Goal: Task Accomplishment & Management: Use online tool/utility

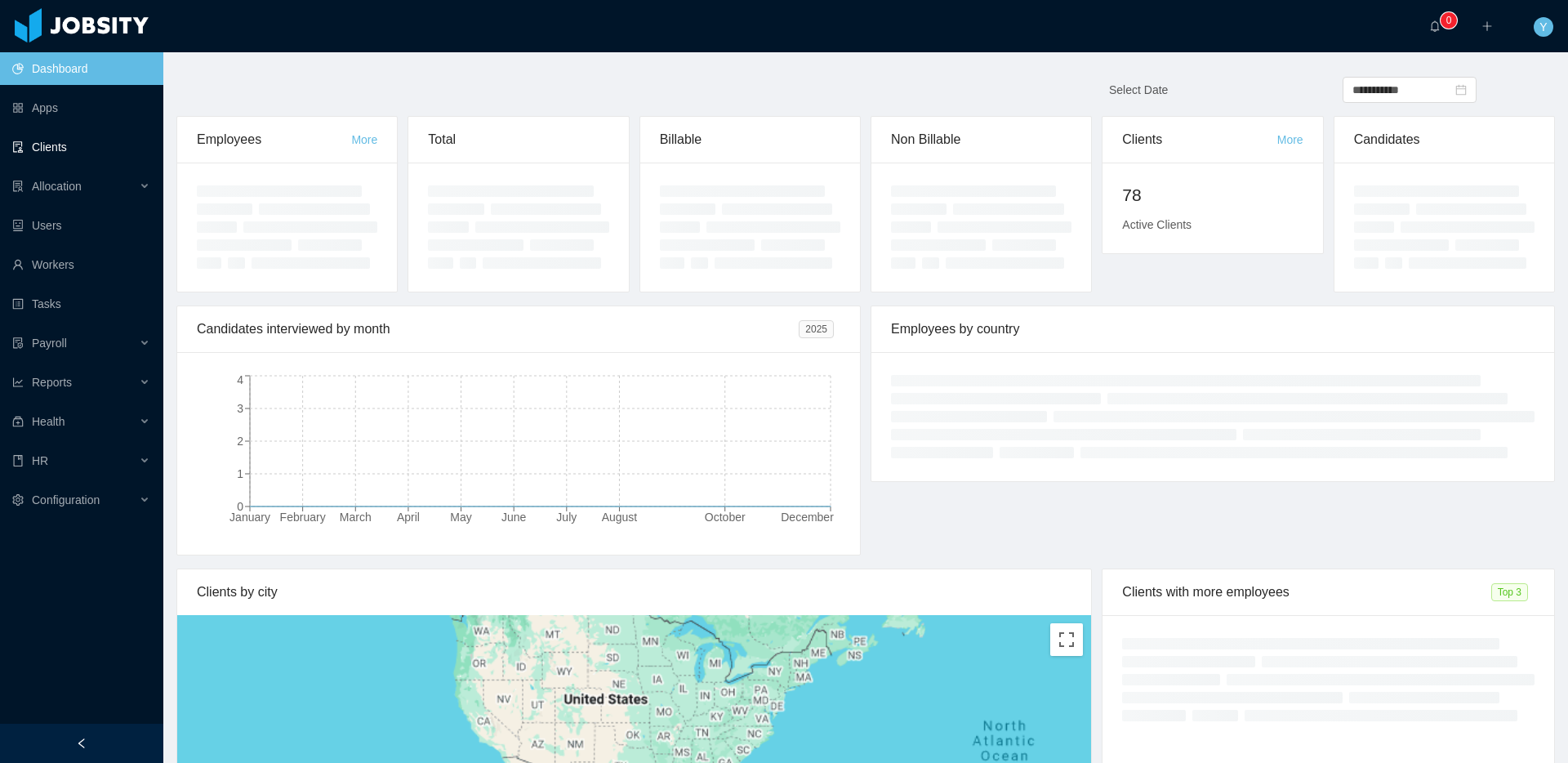
click at [113, 157] on link "Clients" at bounding box center [81, 147] width 138 height 33
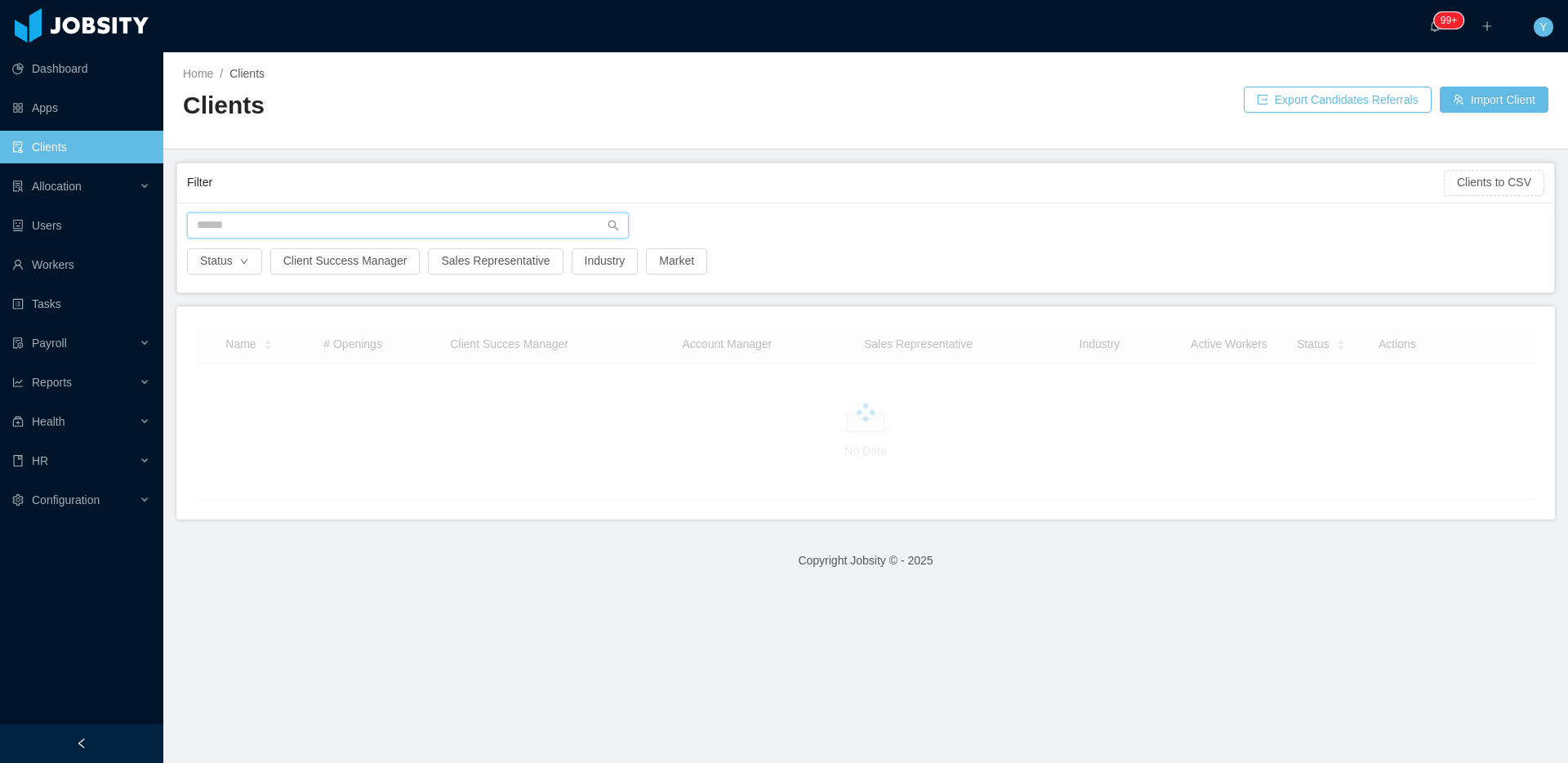
click at [342, 226] on input "text" at bounding box center [408, 225] width 442 height 26
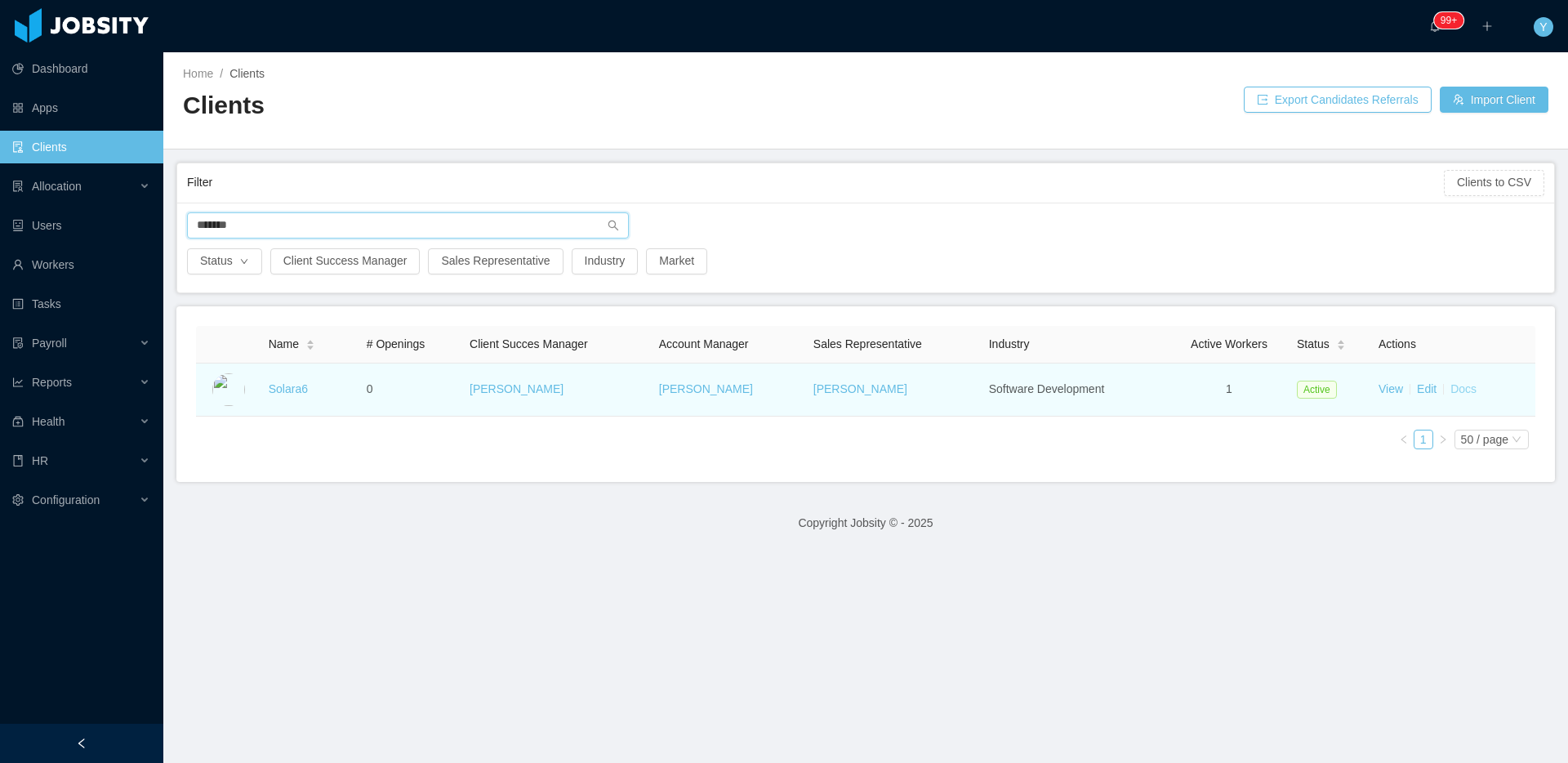
type input "*******"
click at [1451, 390] on link "Docs" at bounding box center [1464, 389] width 26 height 13
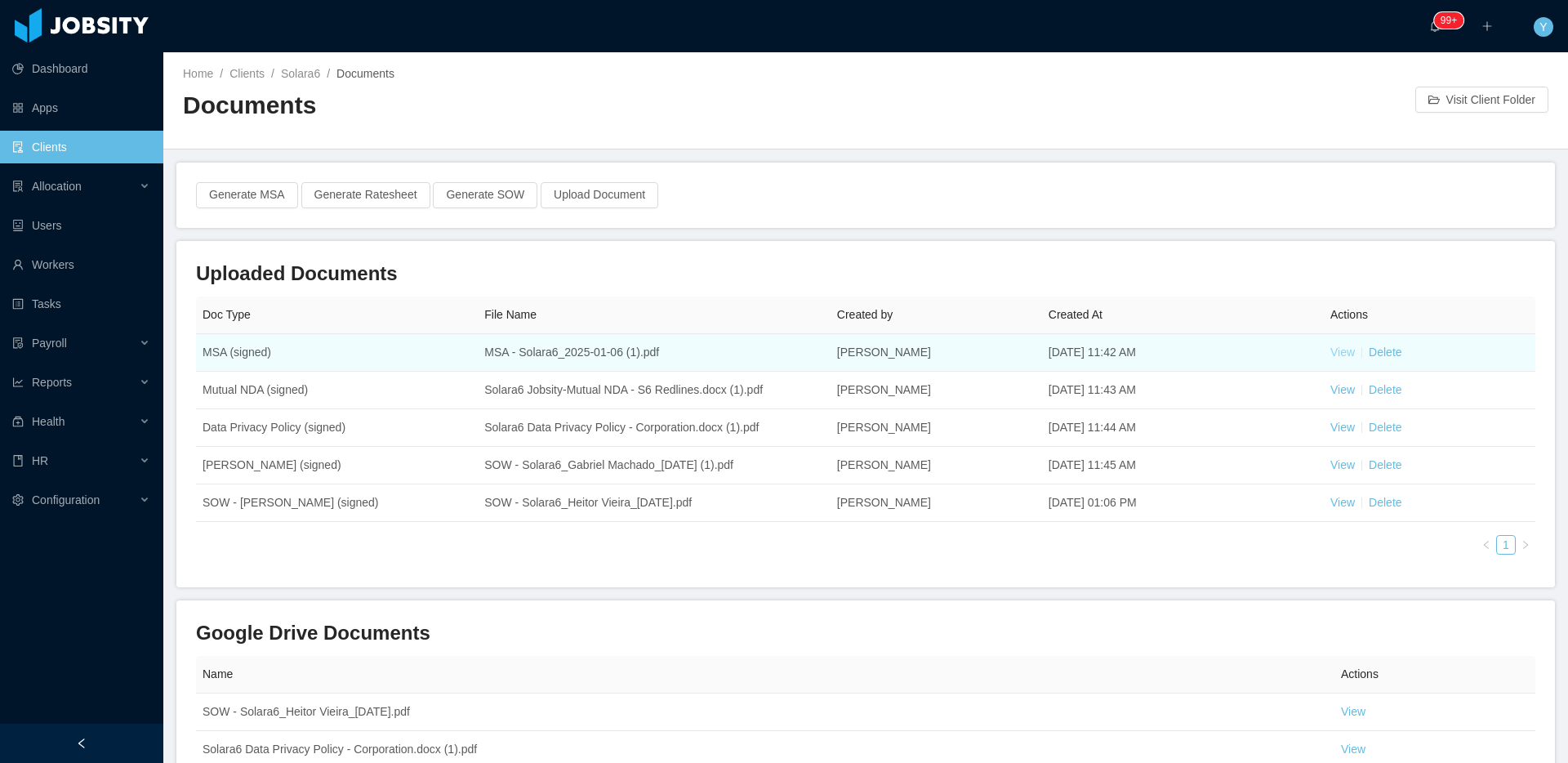
click at [1330, 353] on link "View" at bounding box center [1343, 353] width 25 height 13
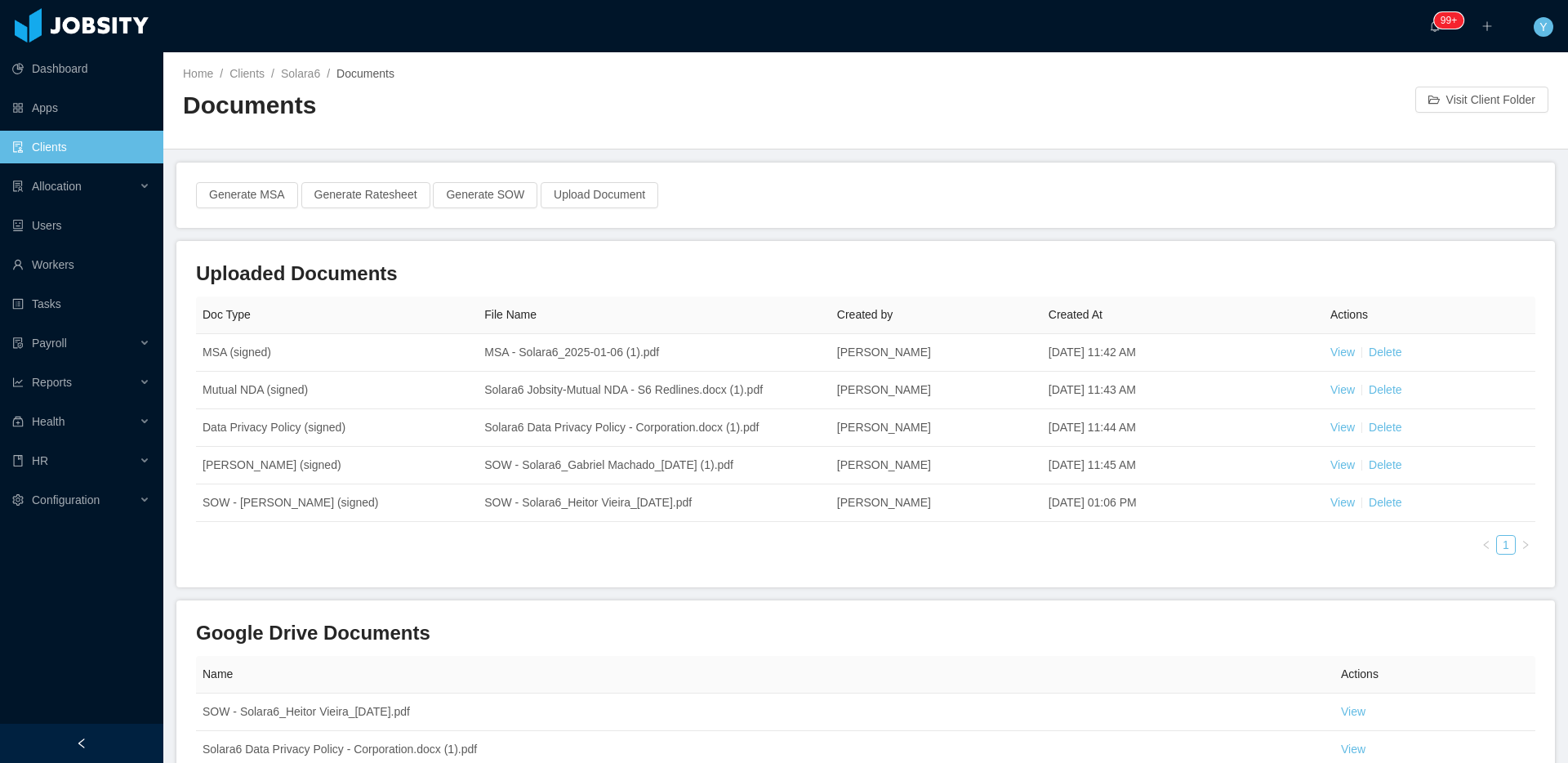
click at [29, 139] on link "Clients" at bounding box center [81, 147] width 138 height 33
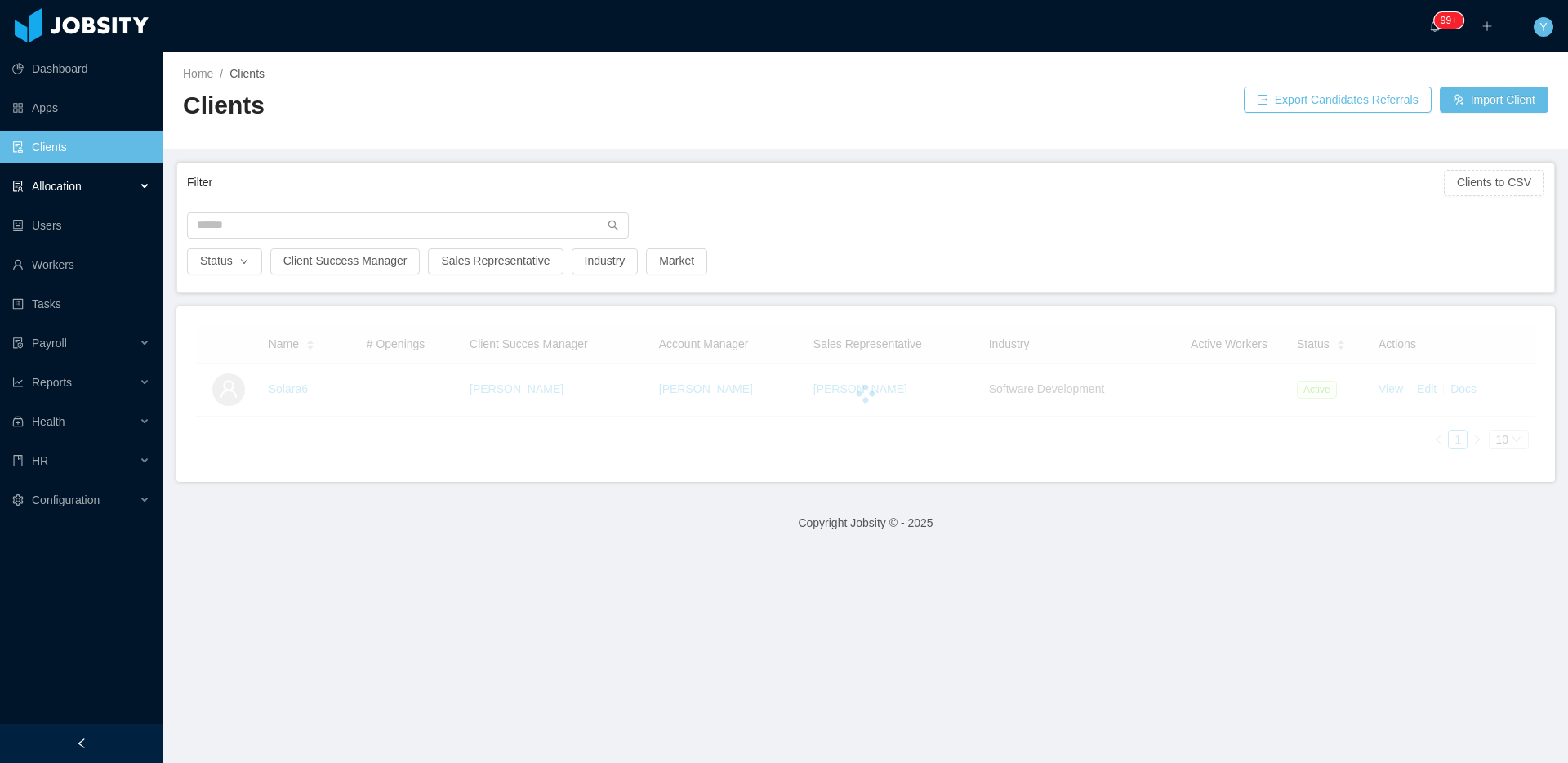
click at [44, 175] on div "Allocation" at bounding box center [82, 187] width 163 height 33
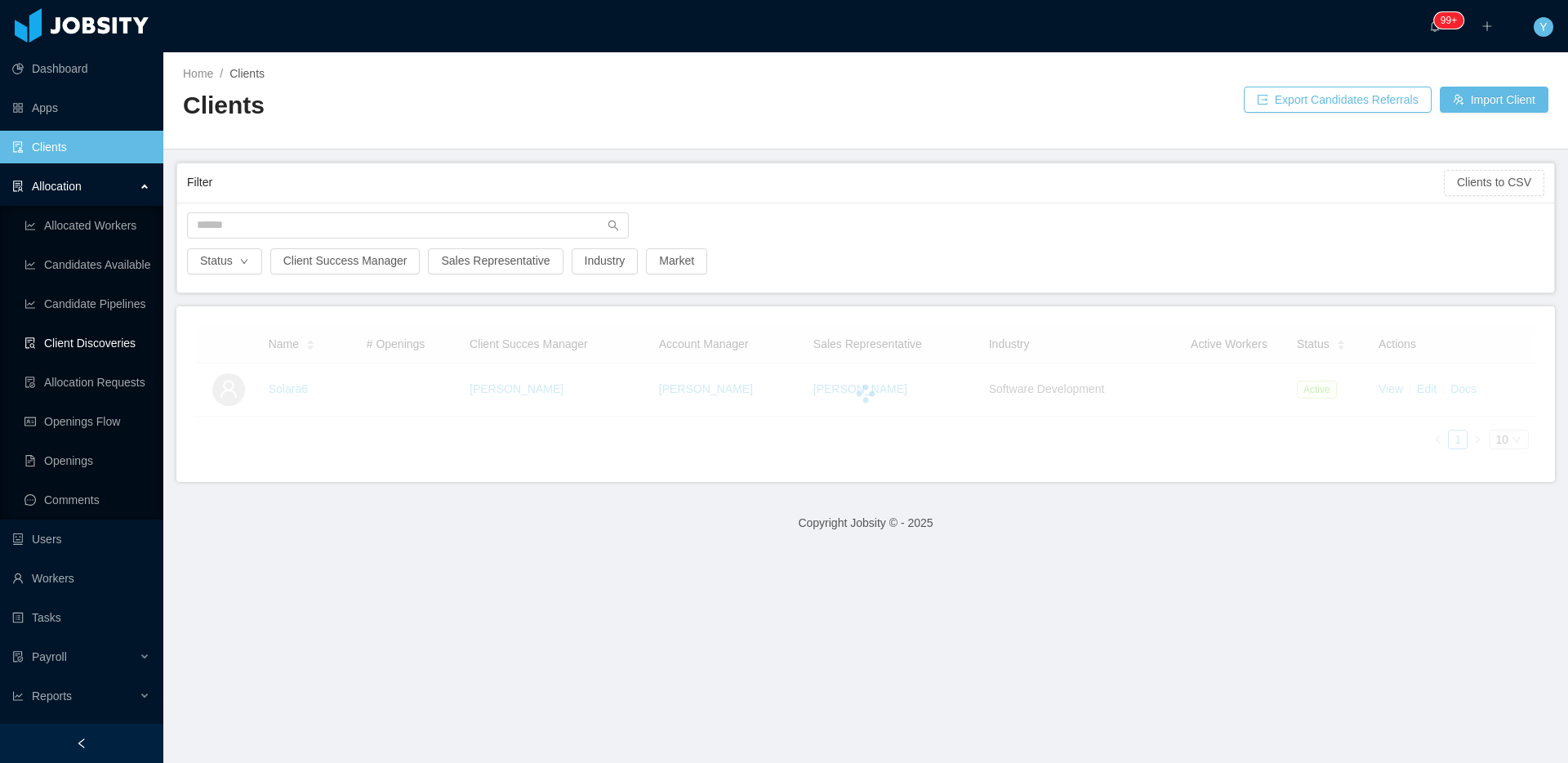
click at [83, 335] on link "Client Discoveries" at bounding box center [87, 344] width 125 height 33
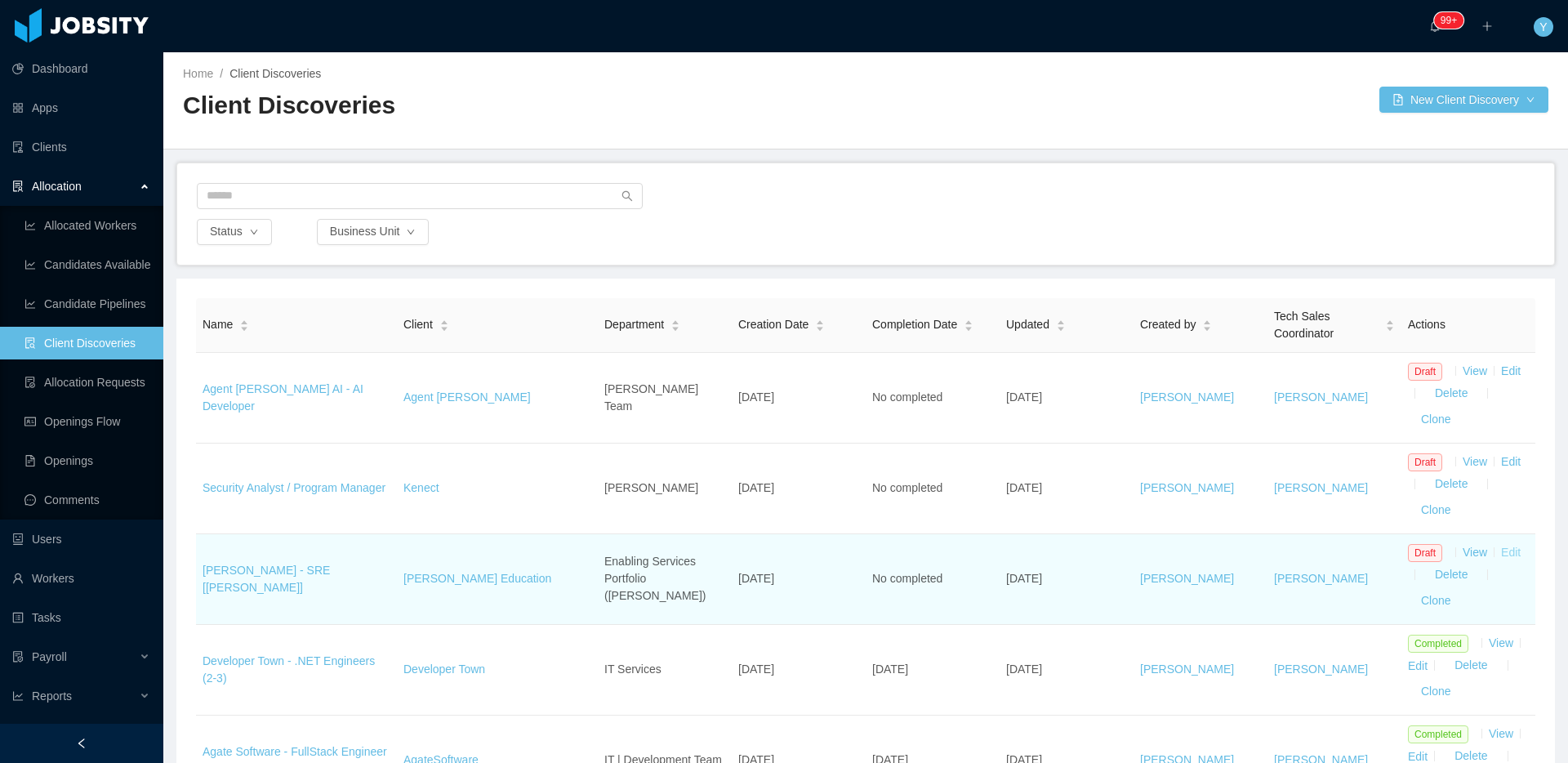
click at [1506, 557] on link "Edit" at bounding box center [1511, 552] width 20 height 13
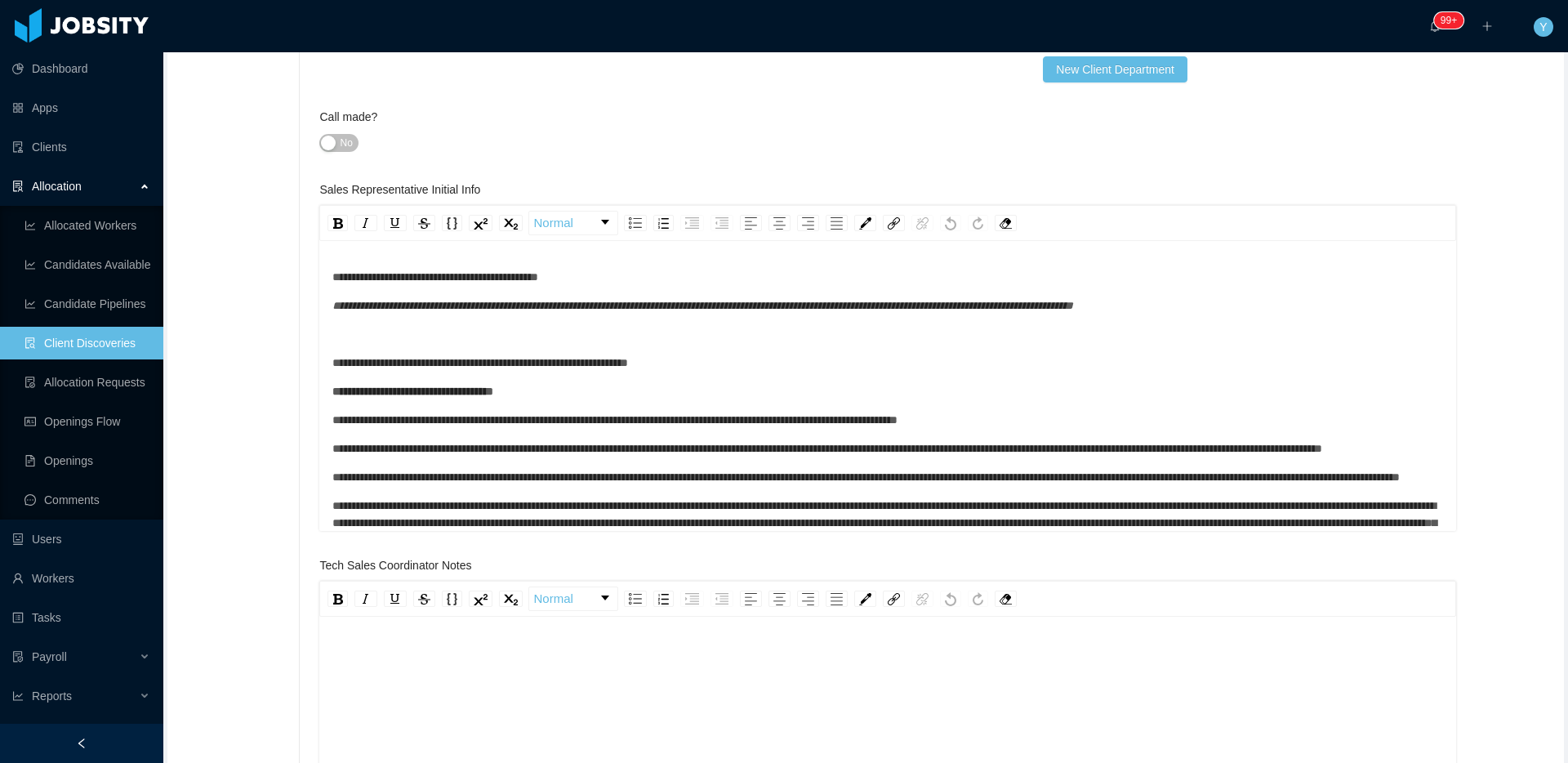
type input "*"
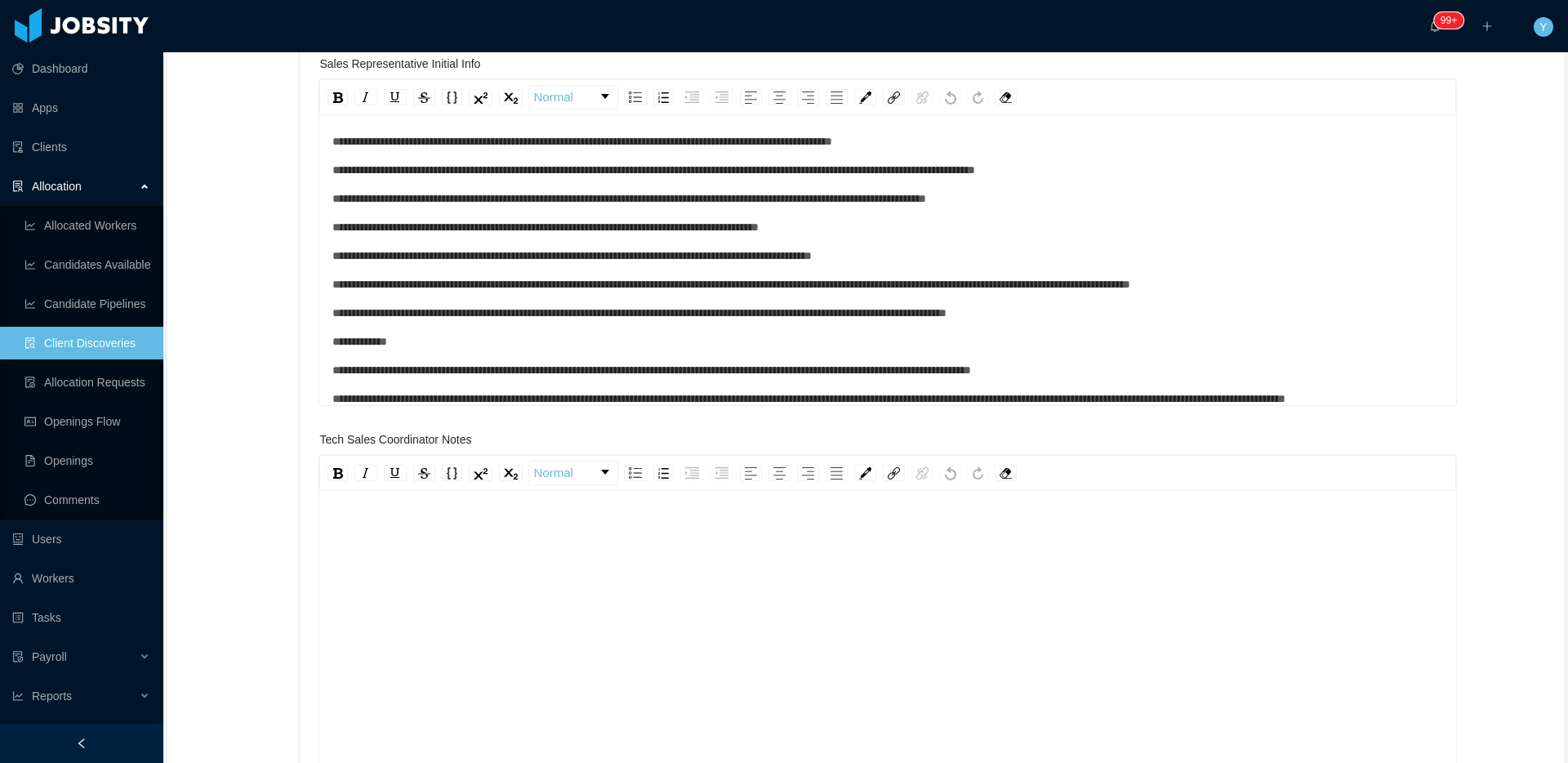
scroll to position [1912, 0]
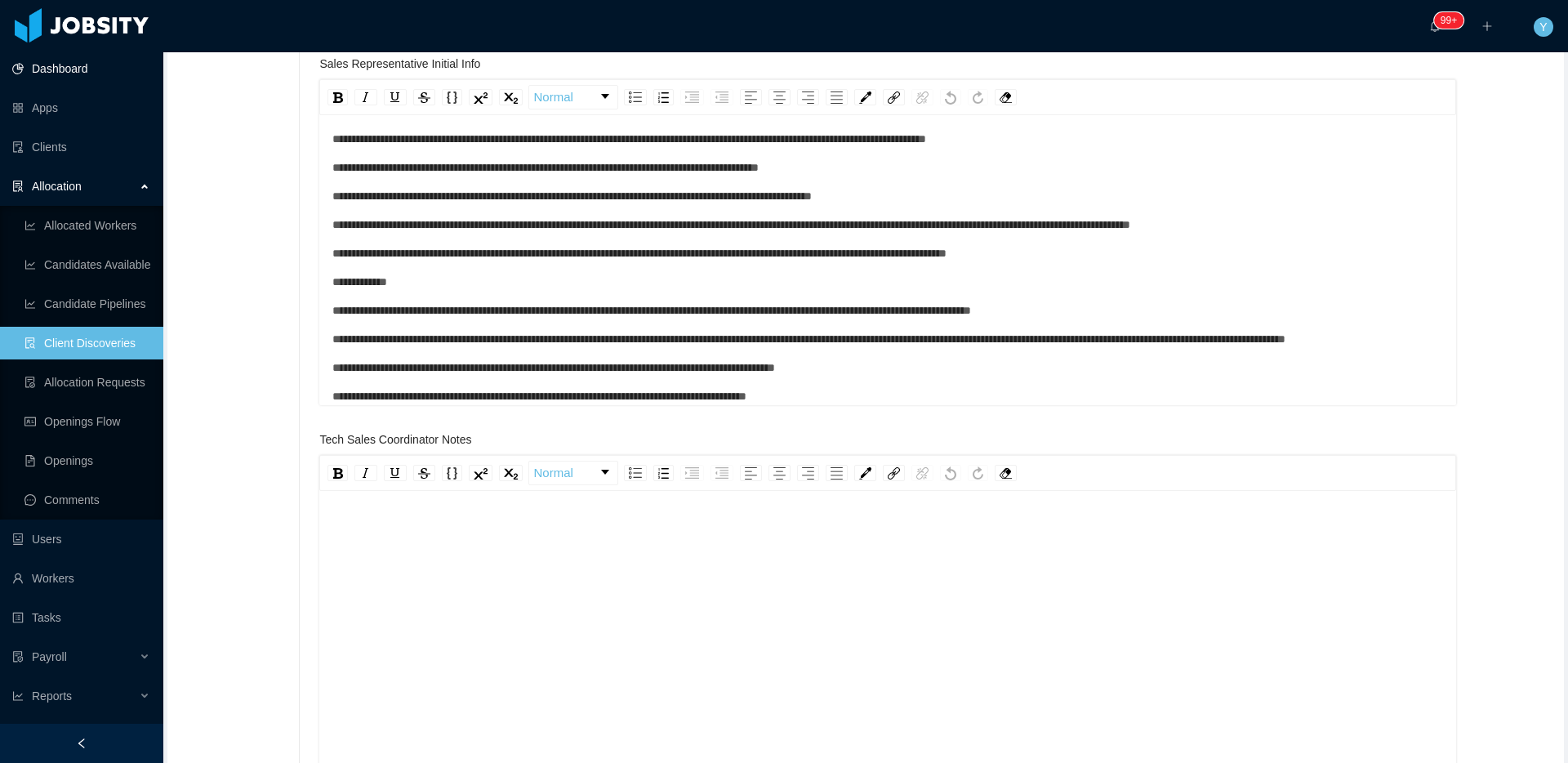
click at [92, 73] on link "Dashboard" at bounding box center [81, 69] width 138 height 33
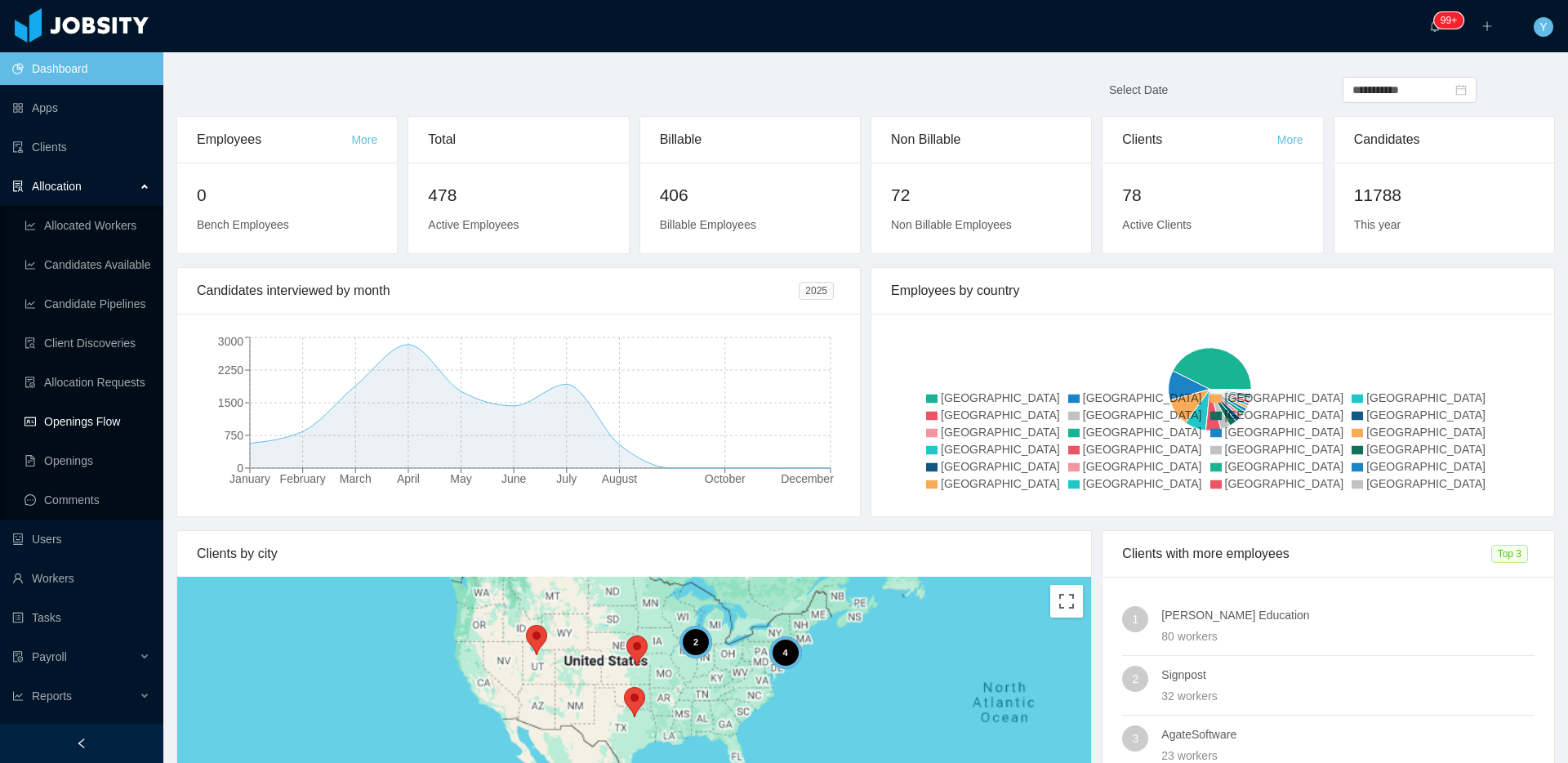
click at [103, 413] on link "Openings Flow" at bounding box center [87, 422] width 125 height 33
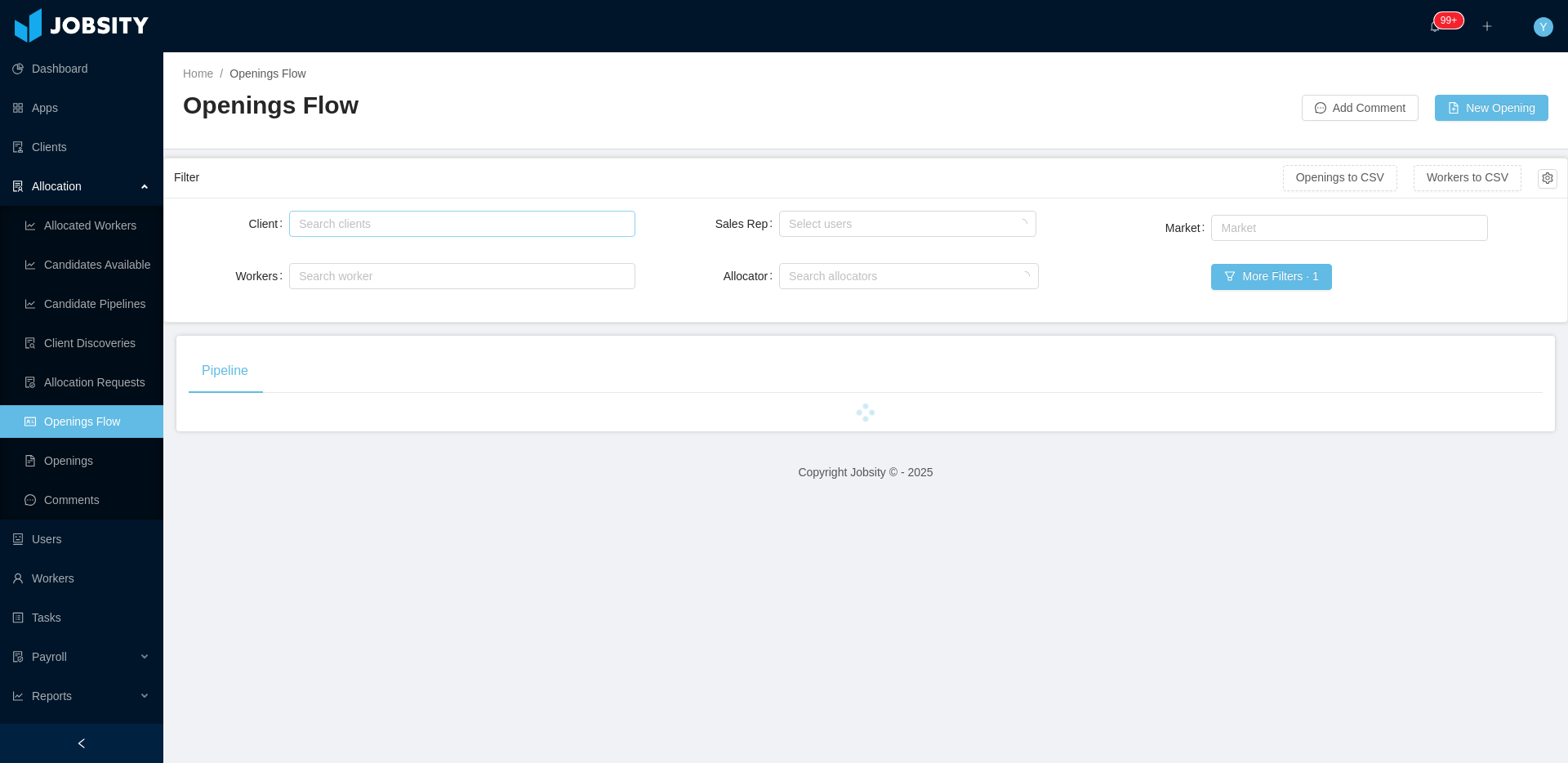
click at [408, 216] on div "Search clients" at bounding box center [458, 224] width 319 height 17
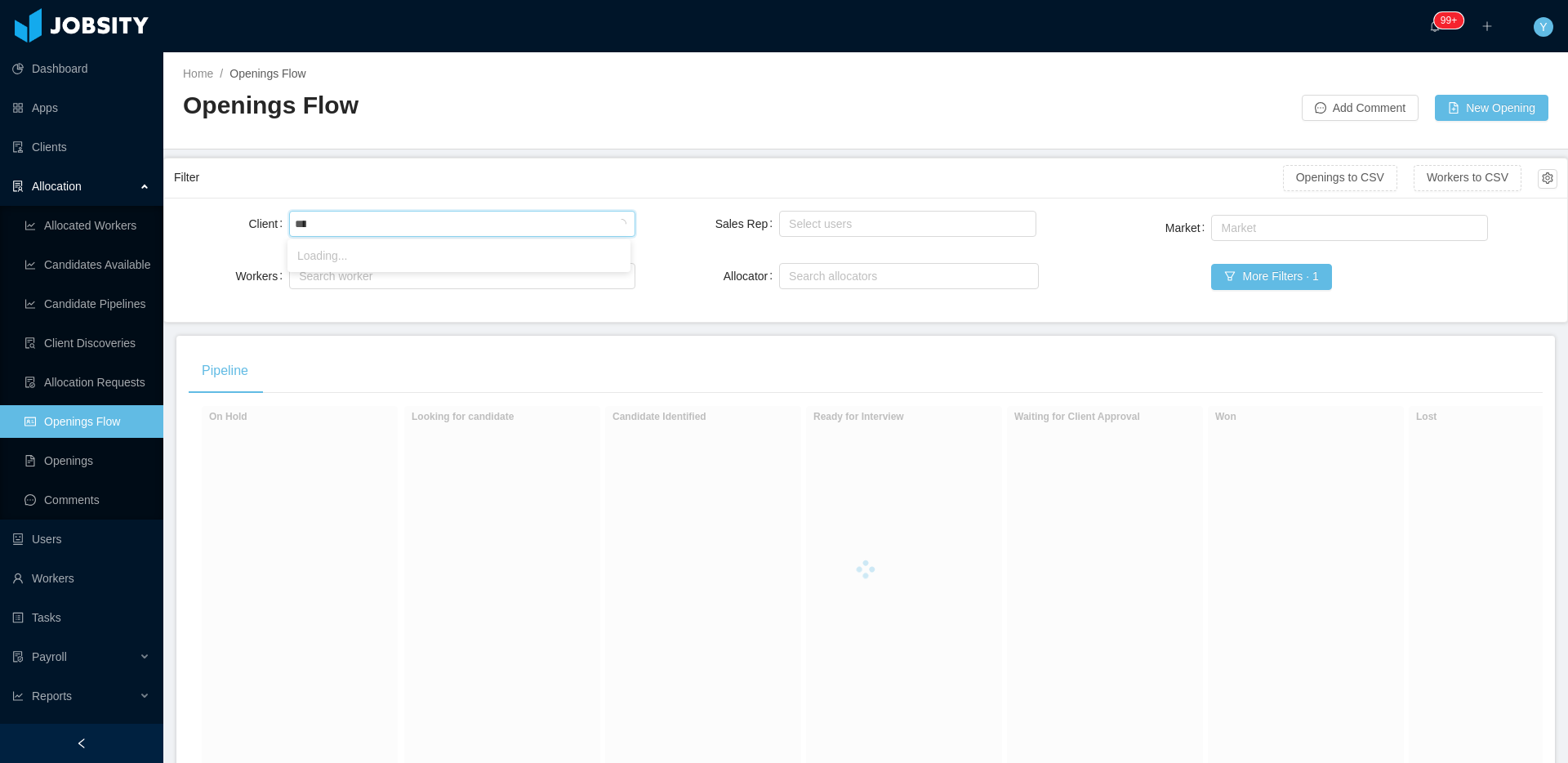
type input "******"
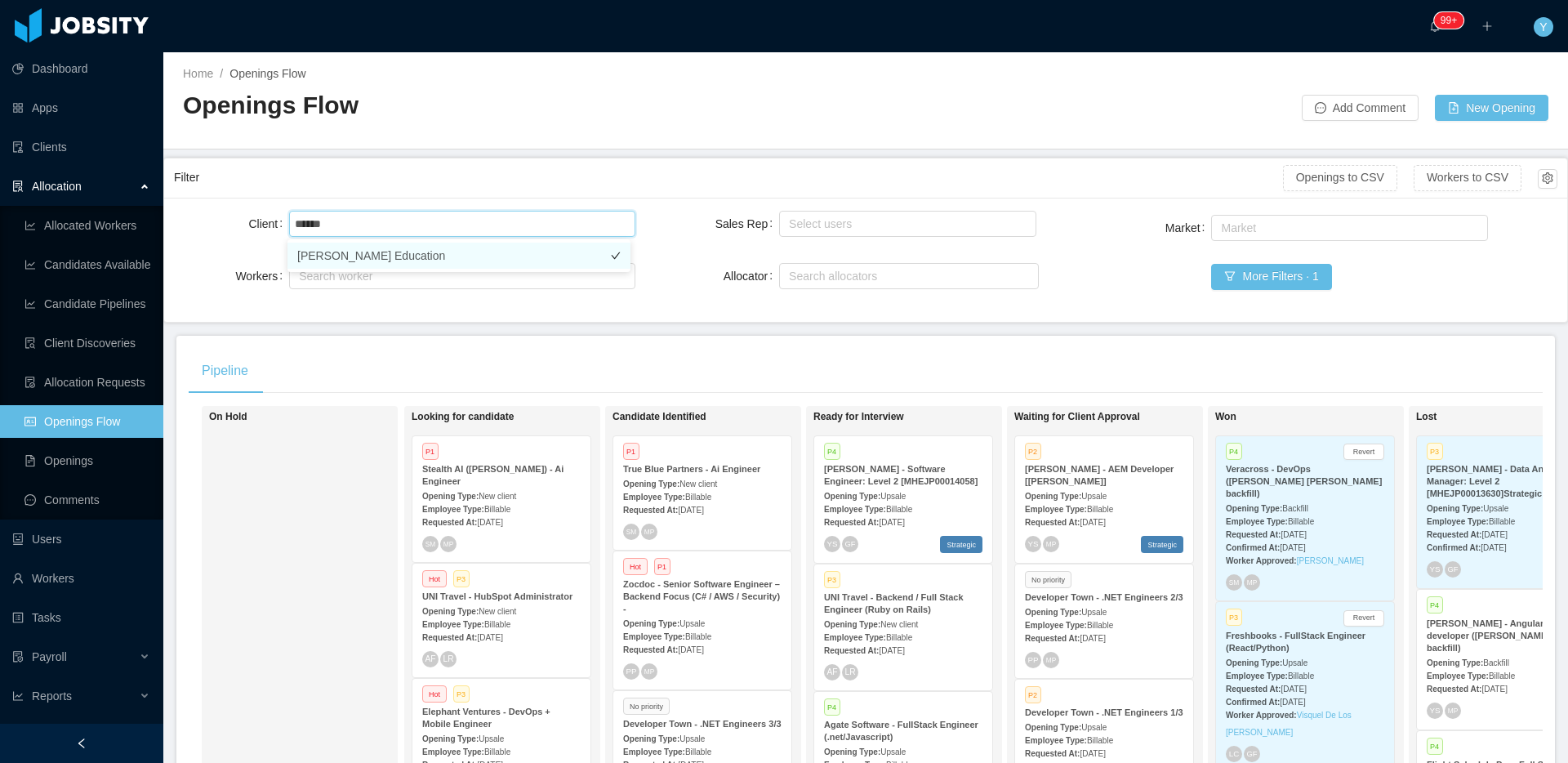
click at [382, 255] on li "McGraw-Hill Education" at bounding box center [459, 256] width 343 height 26
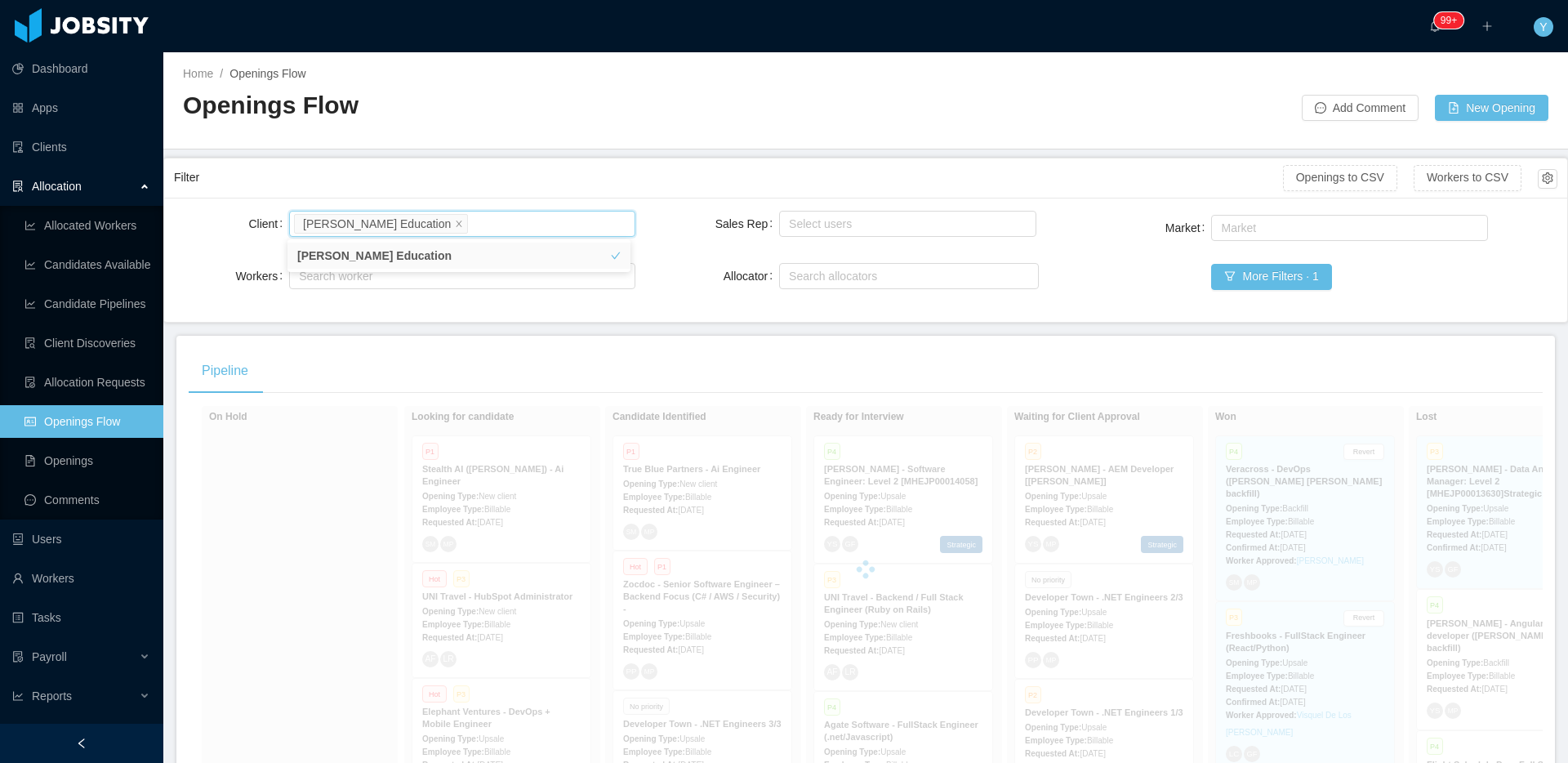
click at [397, 179] on div "Filter" at bounding box center [729, 178] width 1109 height 31
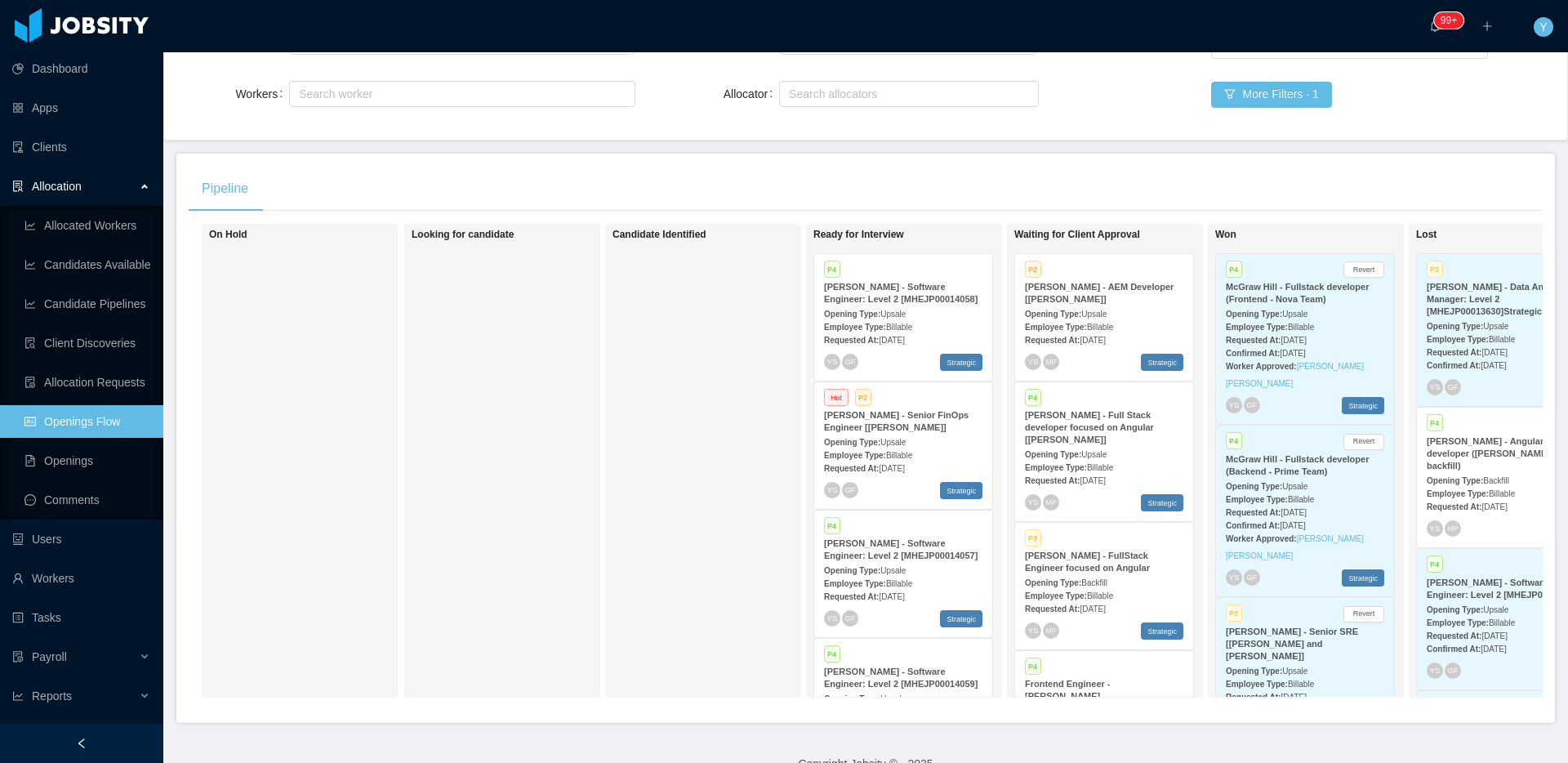
scroll to position [224, 0]
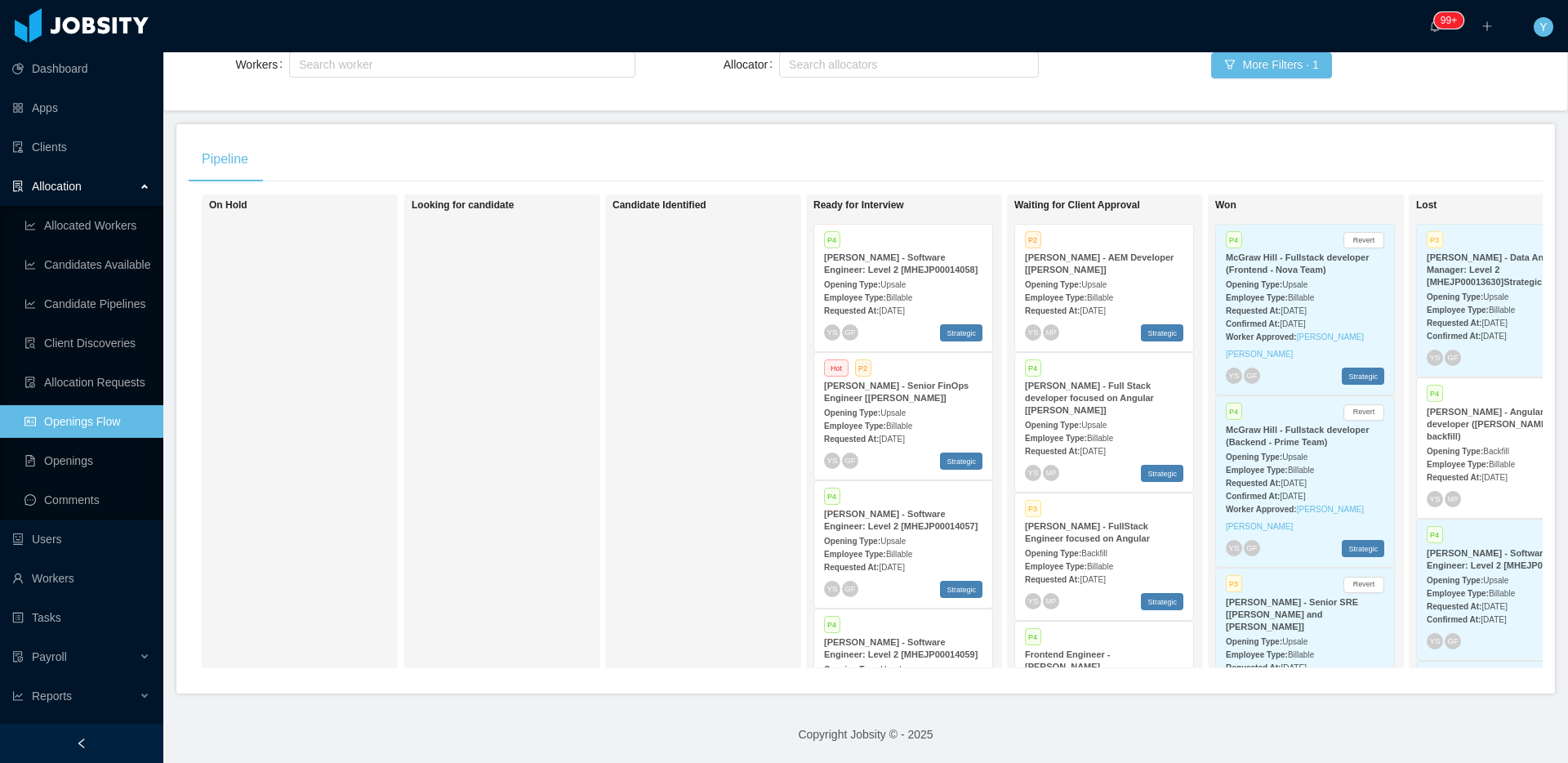
click at [1112, 386] on strong "McGraw-Hill - Full Stack developer focused on Angular [Vijay Yadav]" at bounding box center [1089, 398] width 129 height 35
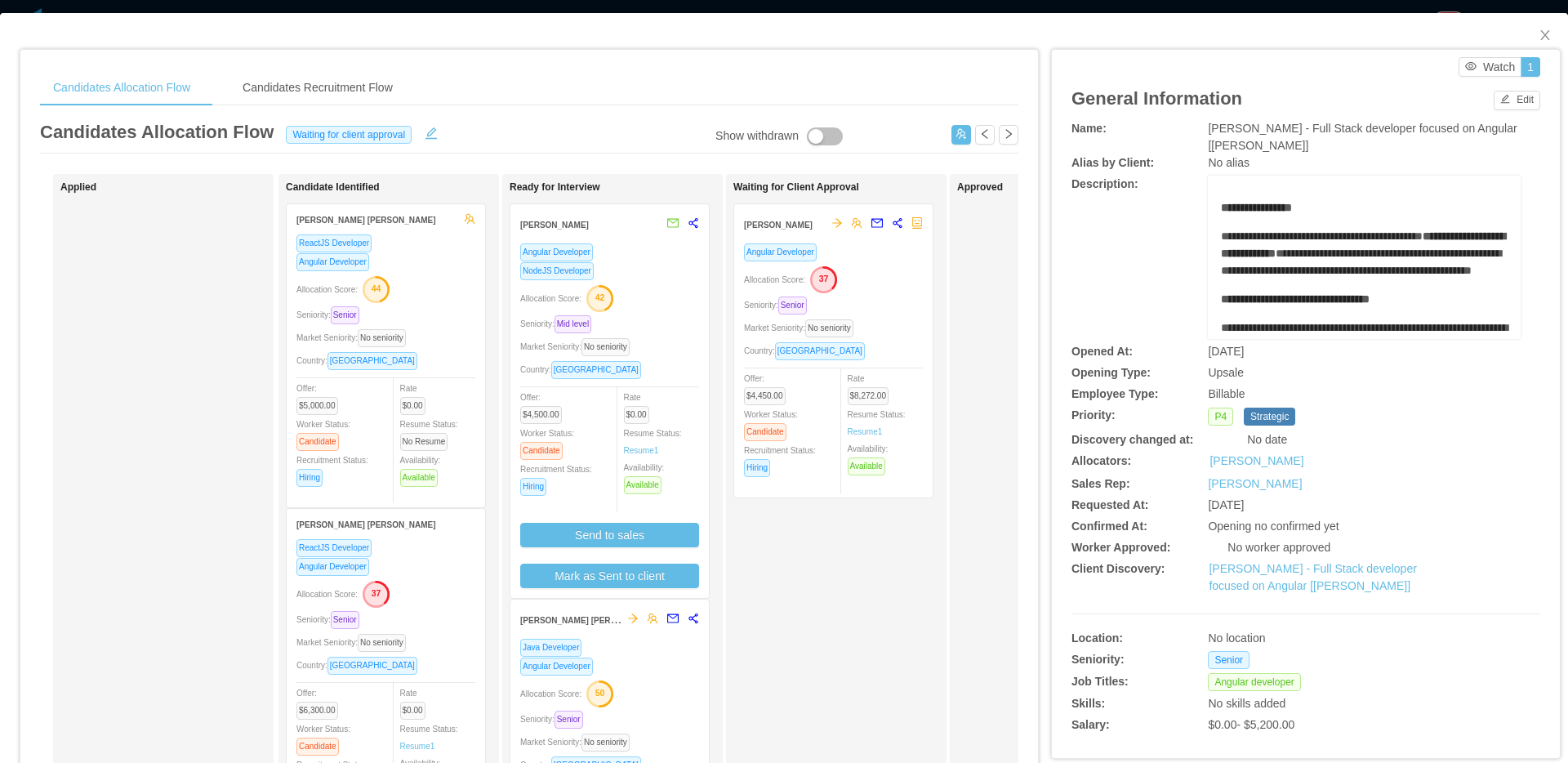
click at [640, 311] on div "Angular Developer NodeJS Developer Allocation Score: 42 Seniority: Mid level Ma…" at bounding box center [609, 415] width 179 height 346
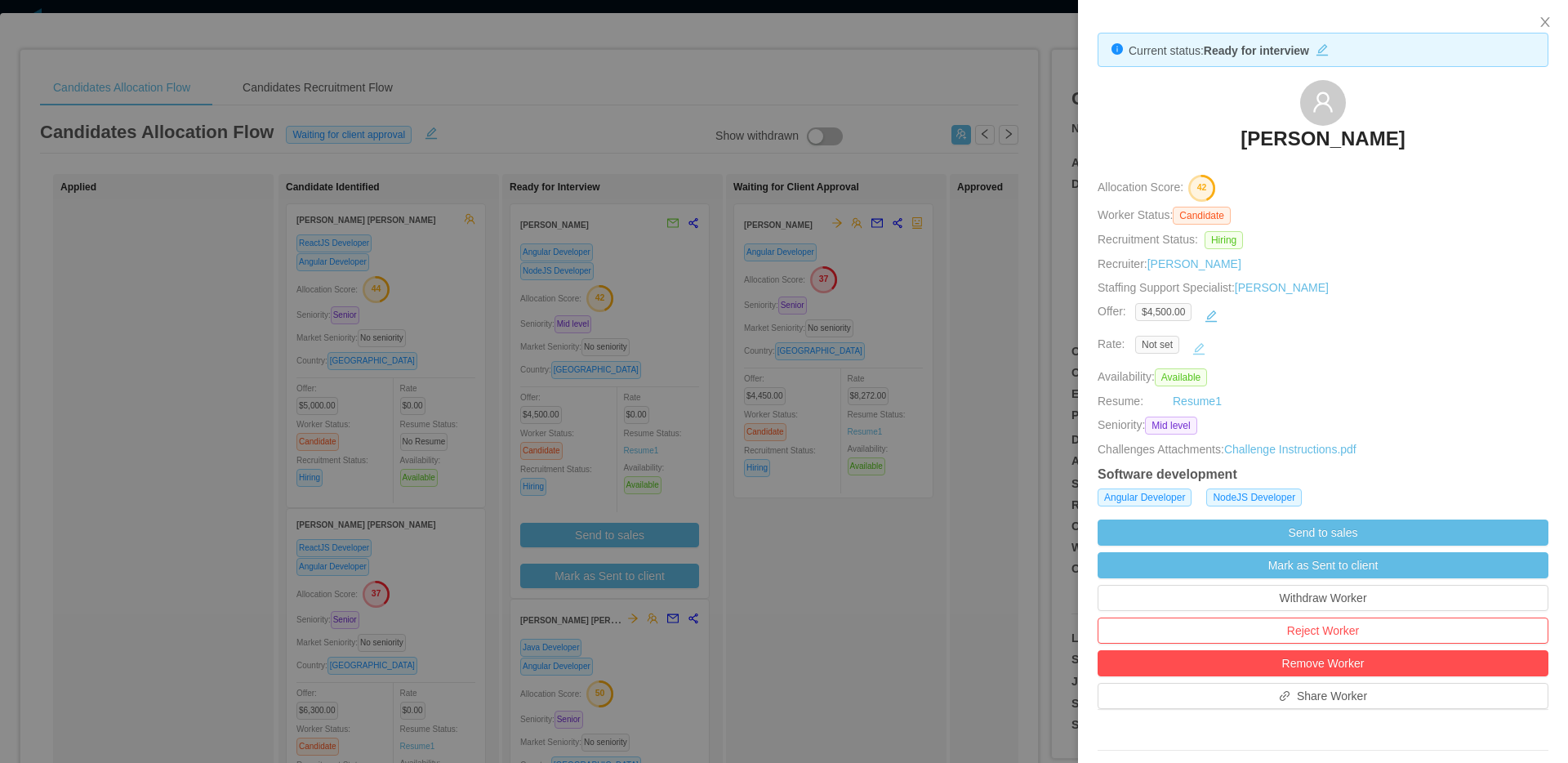
click at [1199, 352] on button "button" at bounding box center [1199, 349] width 26 height 26
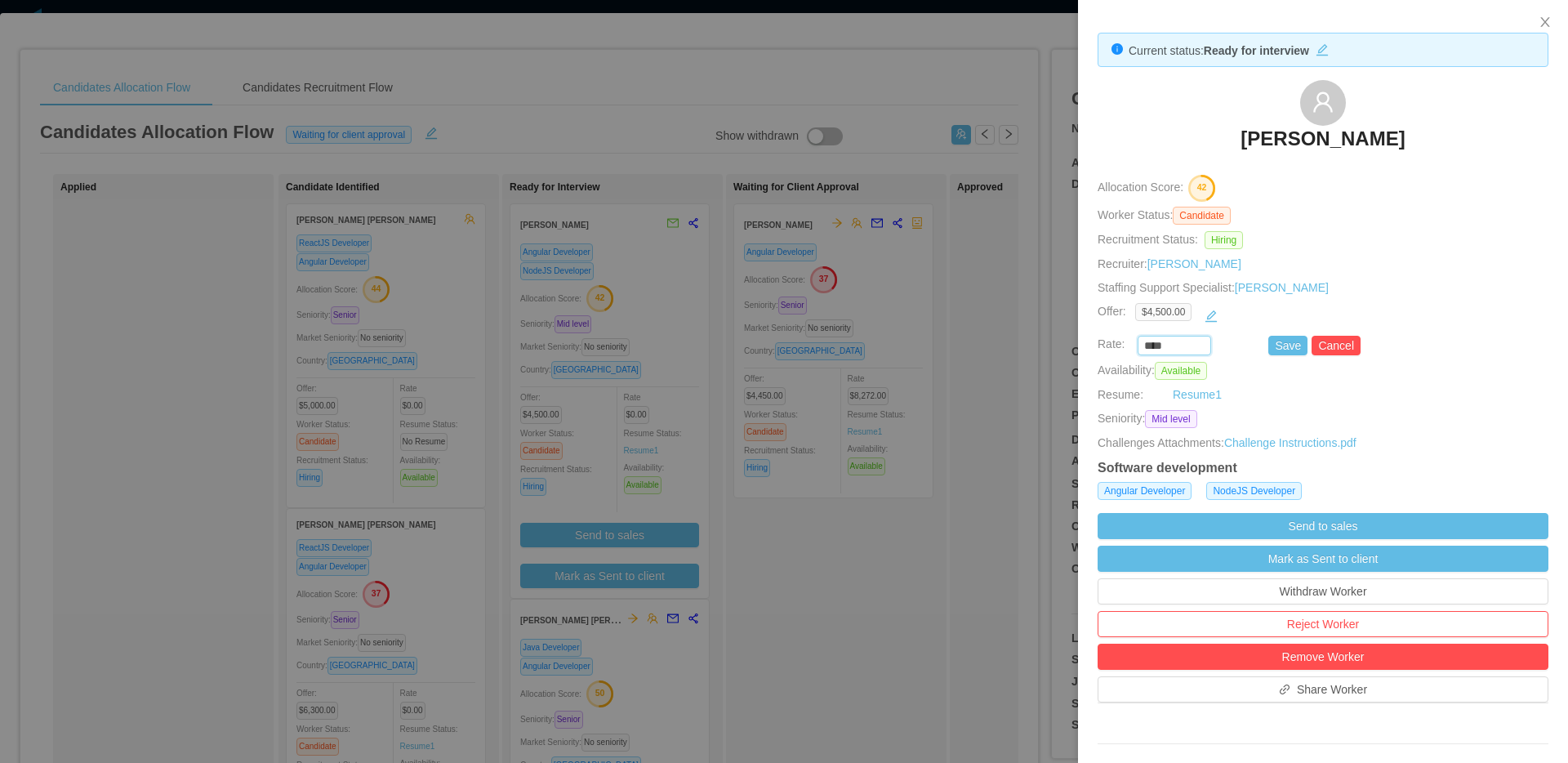
drag, startPoint x: 1177, startPoint y: 339, endPoint x: 1235, endPoint y: 339, distance: 58.0
click at [1183, 349] on input "****" at bounding box center [1174, 347] width 72 height 18
paste input "***"
type input "*******"
click at [1295, 342] on button "Save" at bounding box center [1288, 346] width 40 height 20
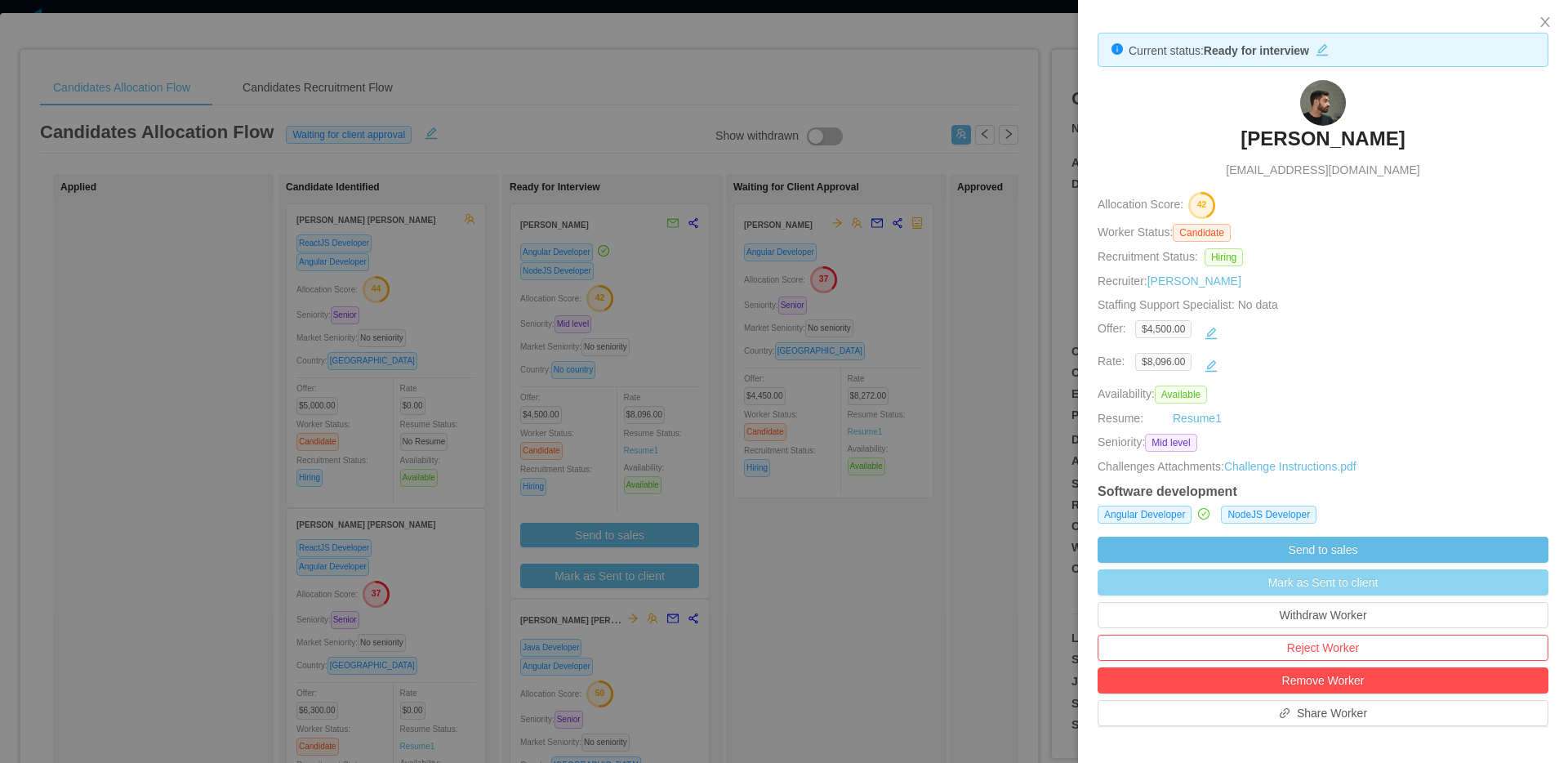
click at [1348, 584] on button "Mark as Sent to client" at bounding box center [1323, 583] width 451 height 26
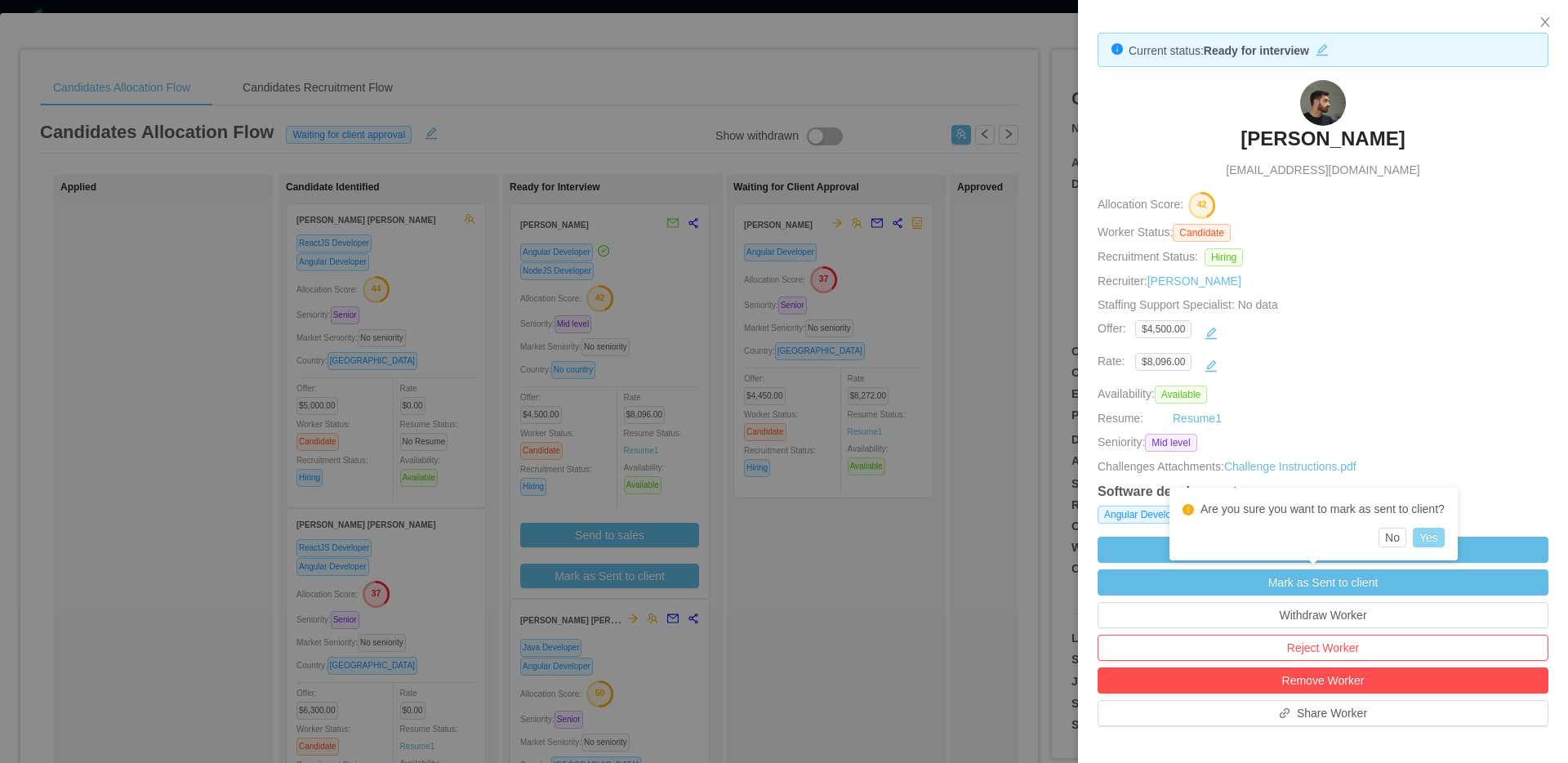
click at [1443, 529] on button "Yes" at bounding box center [1429, 538] width 32 height 20
